Goal: Find specific page/section: Find specific page/section

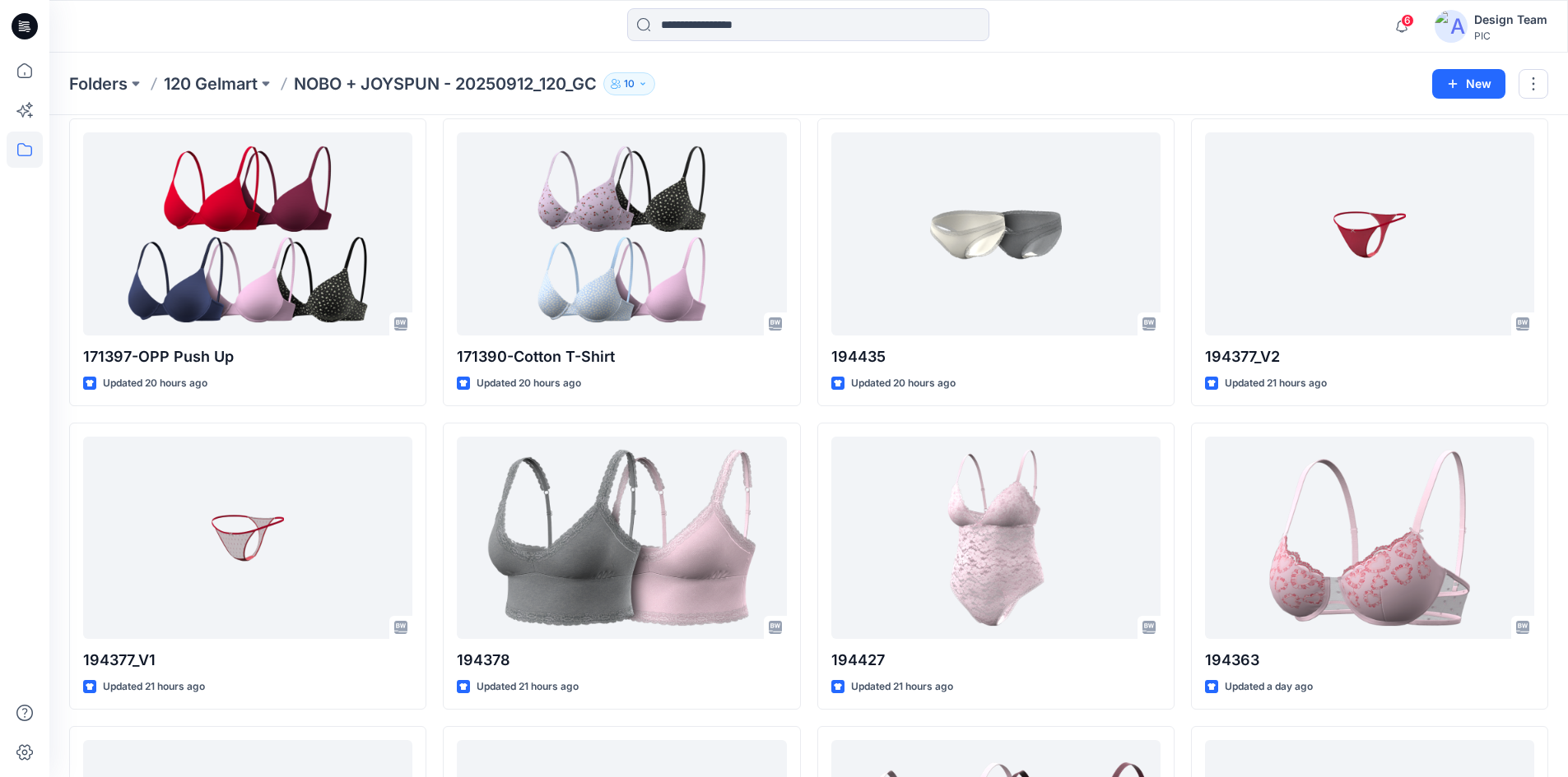
scroll to position [740, 0]
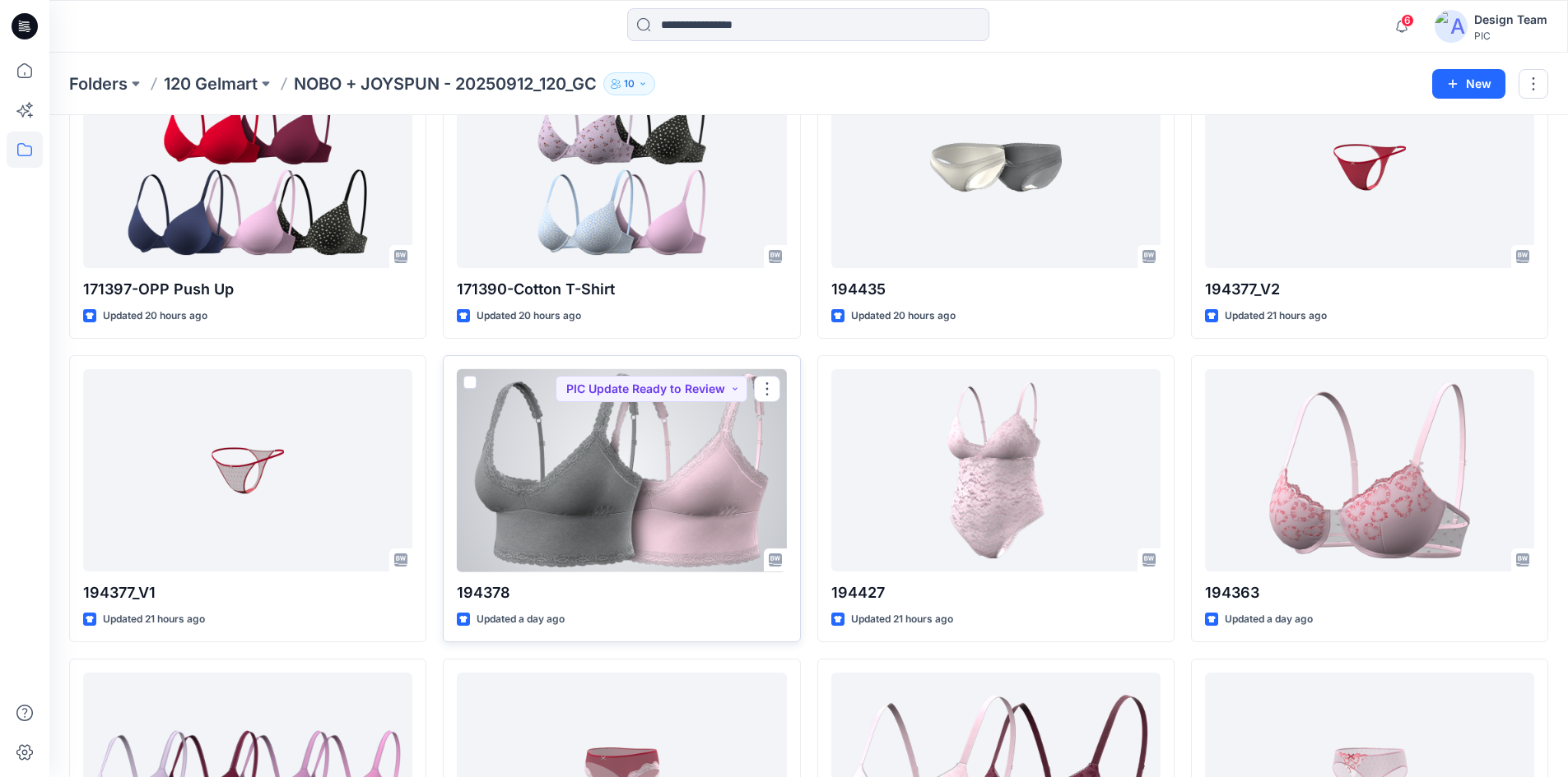
click at [608, 509] on div at bounding box center [621, 471] width 329 height 203
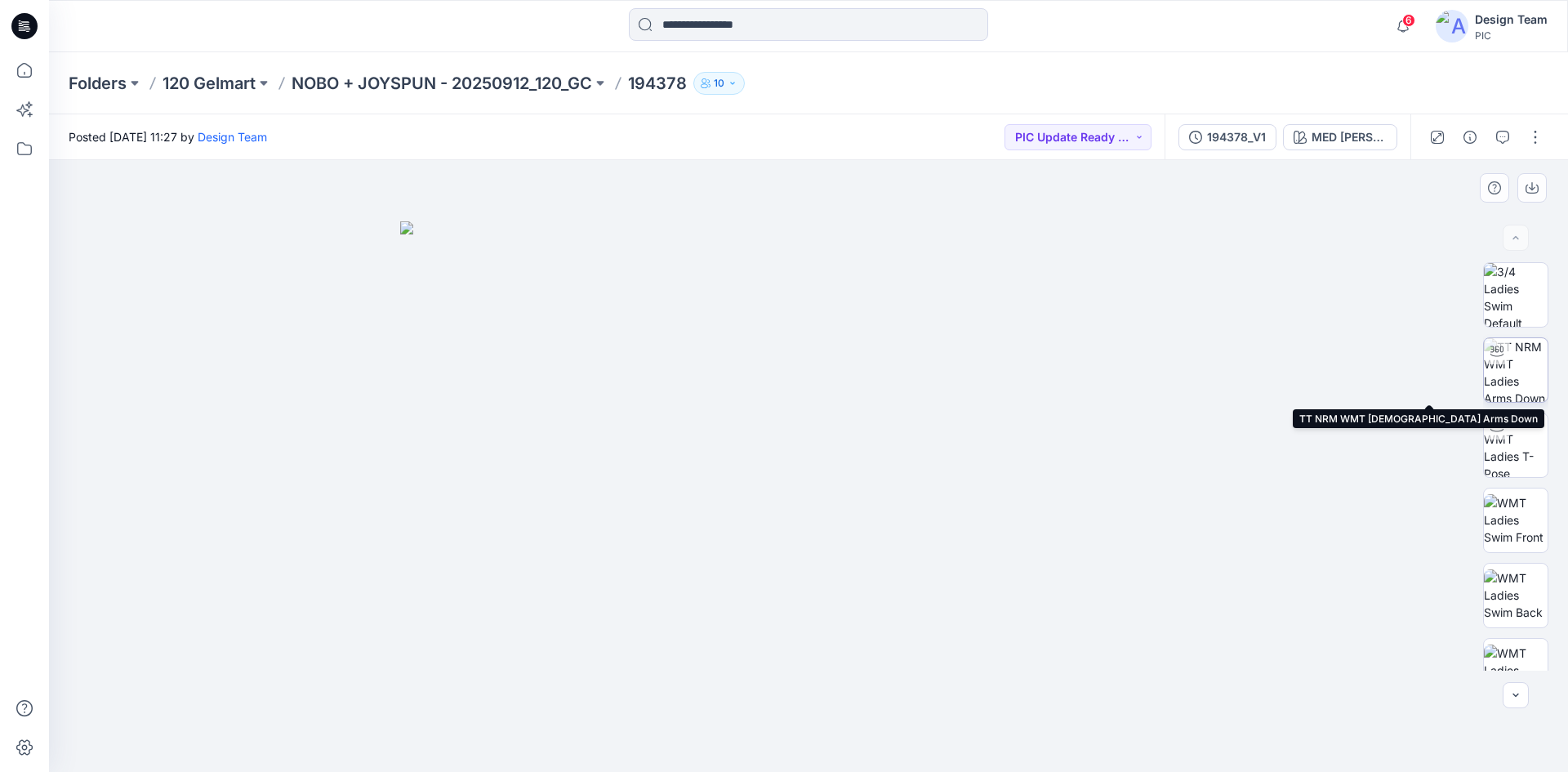
click at [1510, 374] on img at bounding box center [1516, 370] width 64 height 64
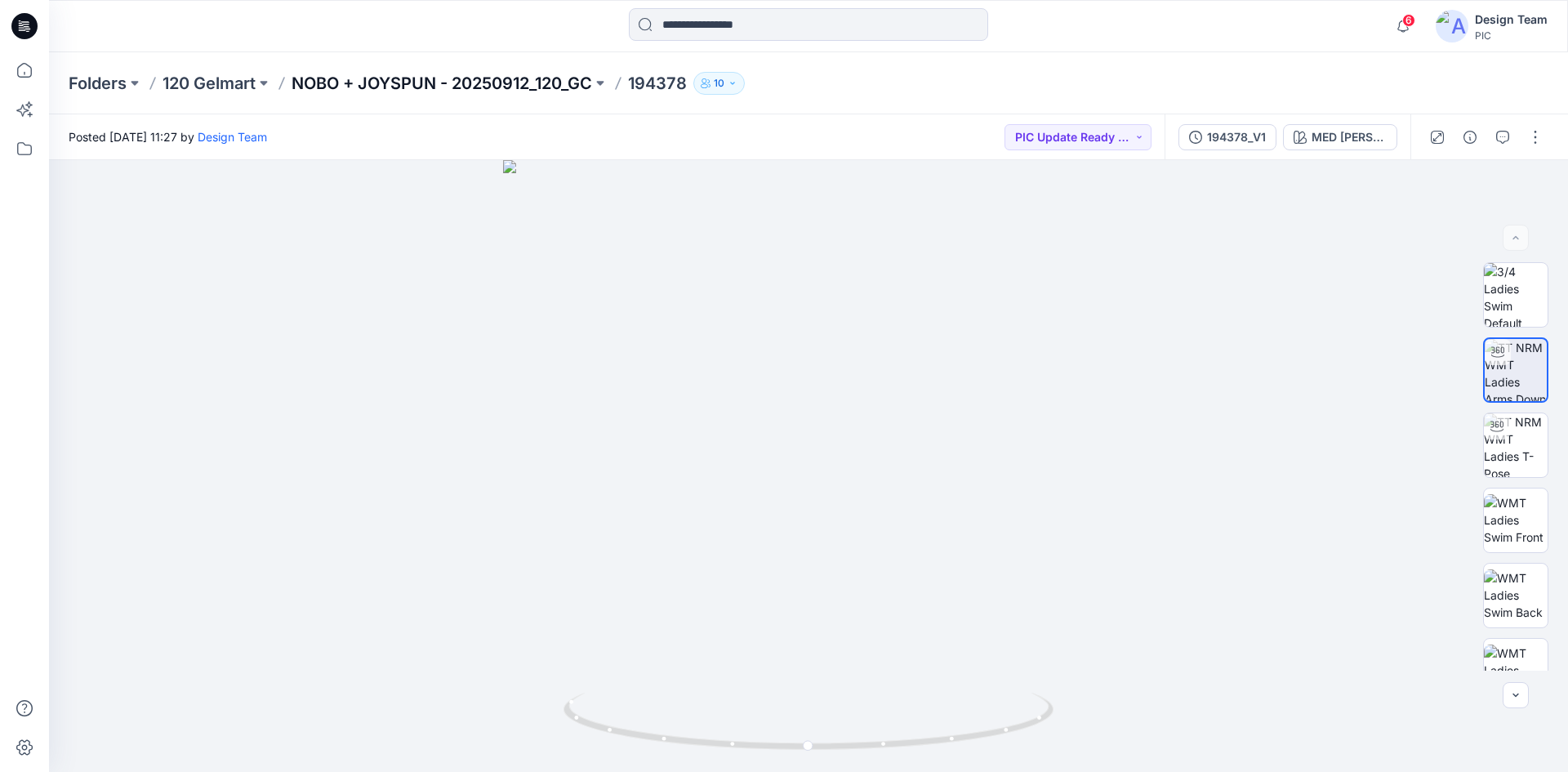
click at [319, 83] on p "NOBO + JOYSPUN - 20250912_120_GC" at bounding box center [442, 83] width 301 height 23
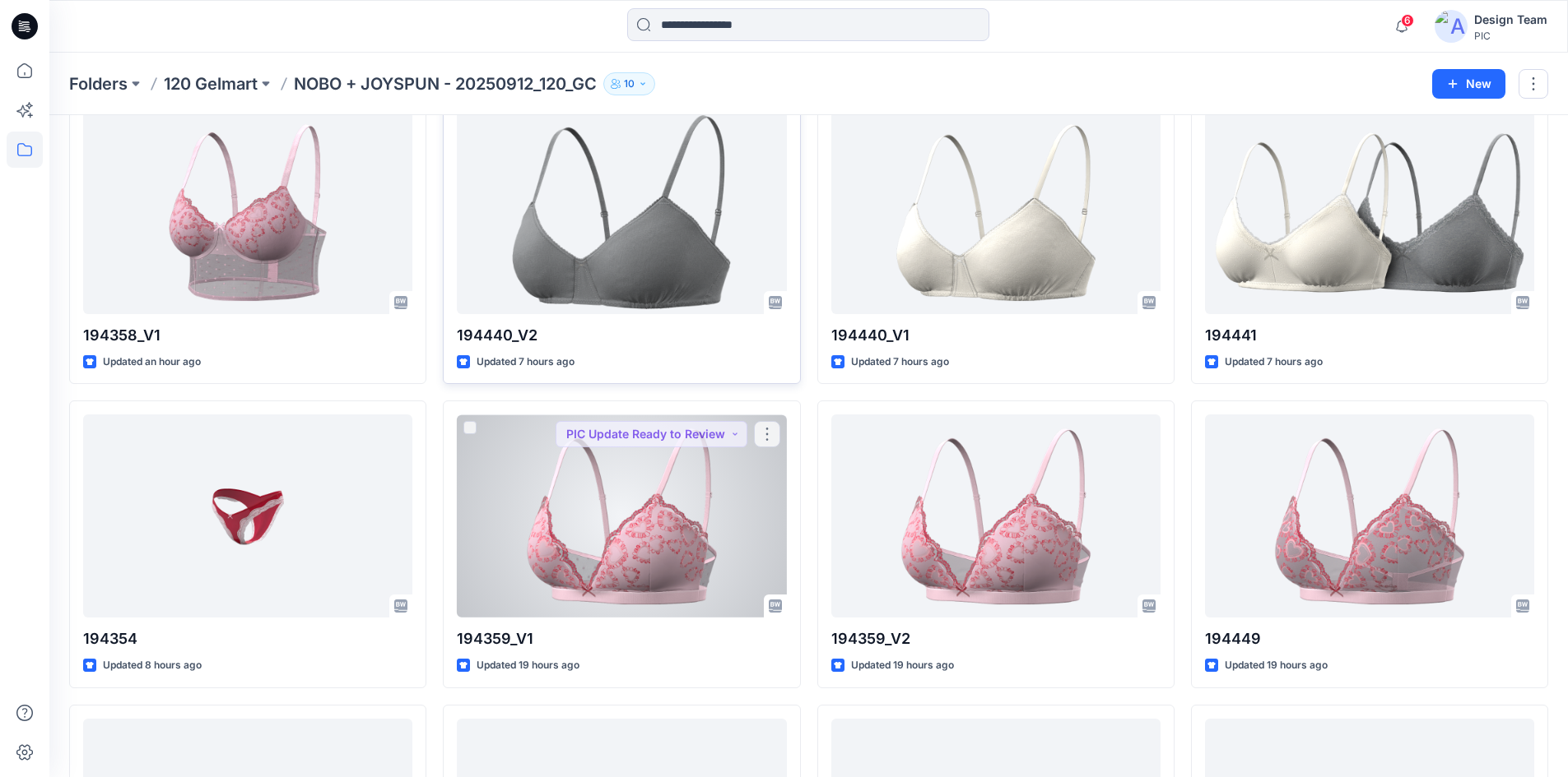
scroll to position [658, 0]
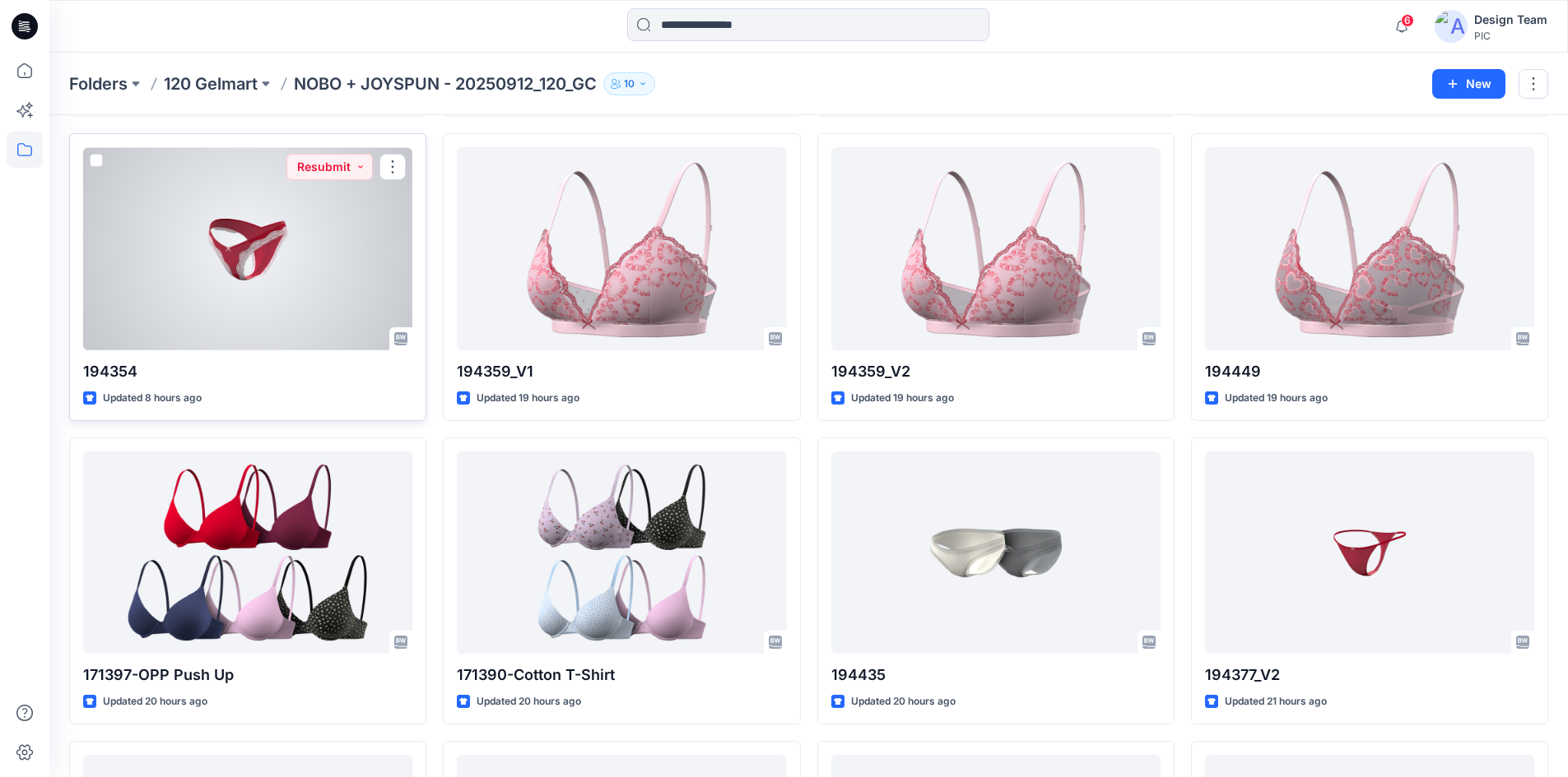
click at [345, 262] on div at bounding box center [247, 249] width 329 height 203
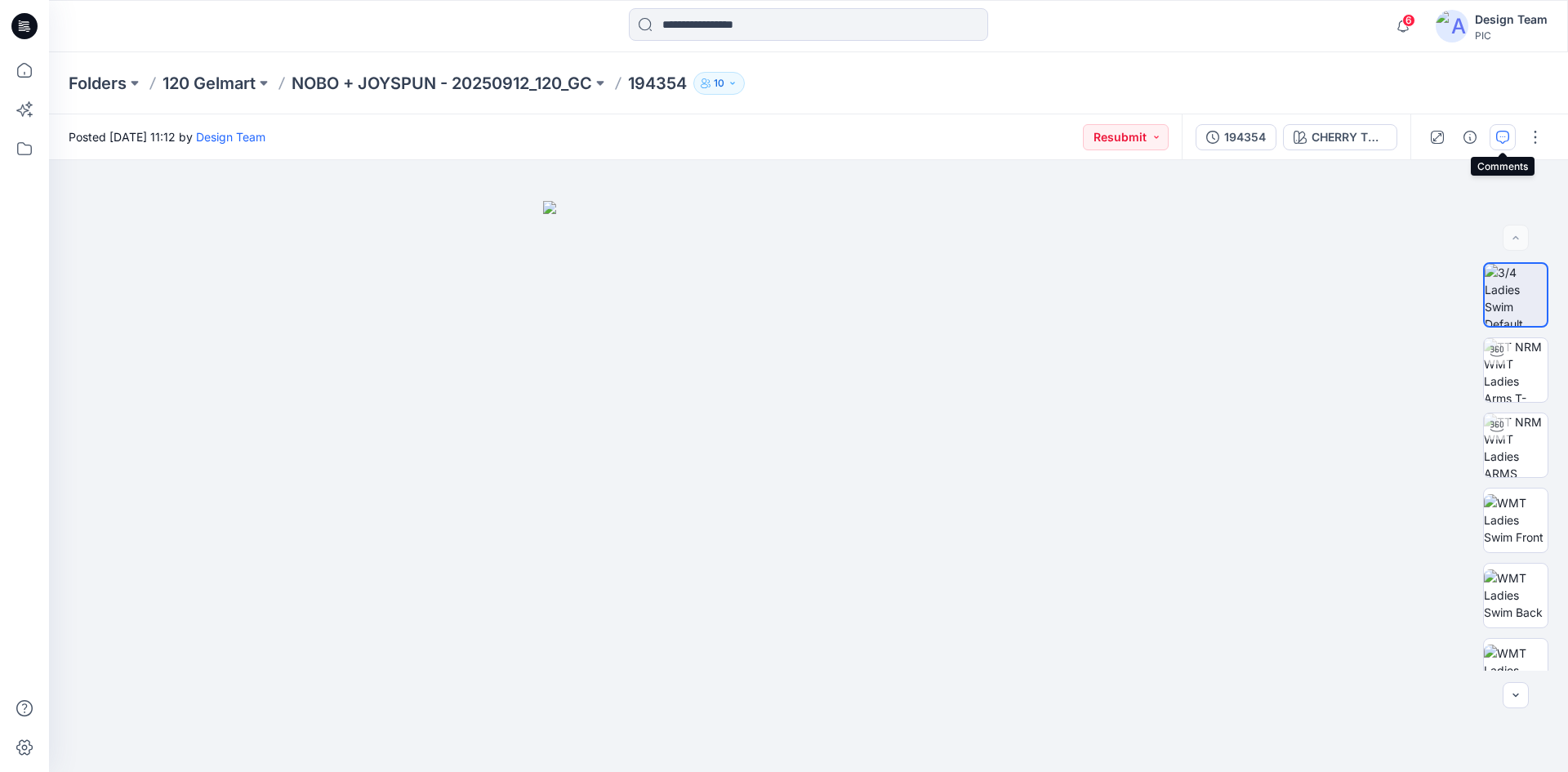
click at [1493, 138] on button "button" at bounding box center [1502, 136] width 26 height 26
